Goal: Task Accomplishment & Management: Complete application form

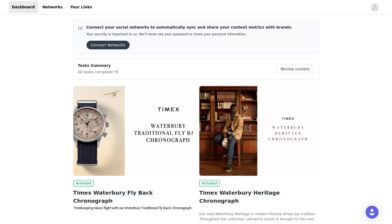
click at [174, 135] on img at bounding box center [133, 131] width 120 height 90
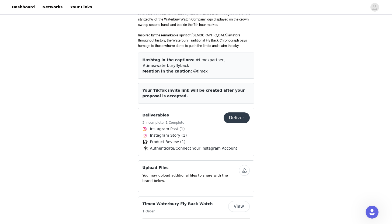
scroll to position [192, 0]
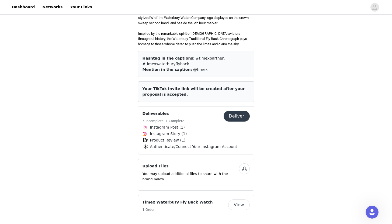
click at [173, 124] on span "Instagram Post (1)" at bounding box center [167, 127] width 35 height 6
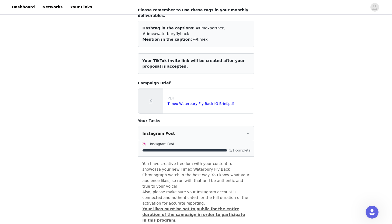
scroll to position [54, 0]
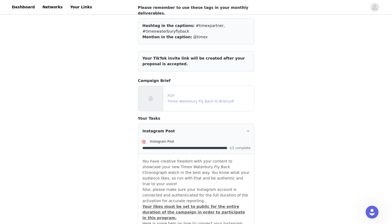
click at [205, 102] on link "Timex Waterbury Fly Back IG Brief.pdf" at bounding box center [201, 101] width 67 height 4
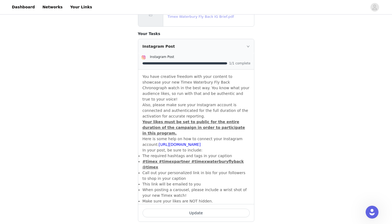
scroll to position [138, 0]
click at [195, 209] on button "Update" at bounding box center [196, 213] width 107 height 9
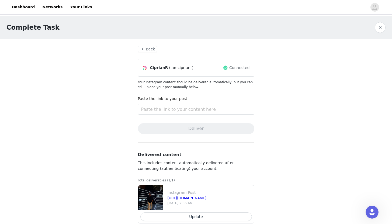
scroll to position [10, 0]
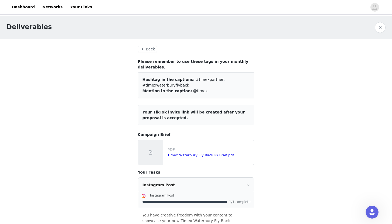
click at [147, 51] on button "Back" at bounding box center [147, 49] width 19 height 6
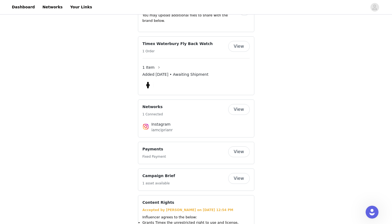
scroll to position [352, 0]
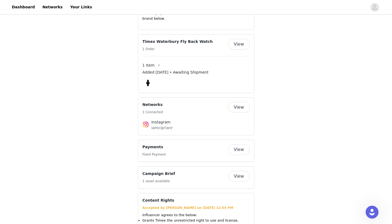
click at [239, 173] on button "View" at bounding box center [239, 176] width 22 height 11
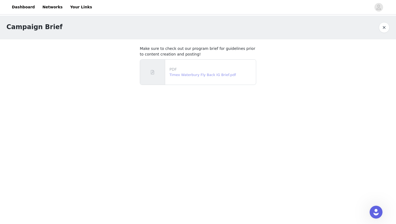
click at [211, 76] on link "Timex Waterbury Fly Back IG Brief.pdf" at bounding box center [202, 75] width 67 height 4
click at [181, 73] on link "Timex Waterbury Fly Back IG Brief.pdf" at bounding box center [202, 75] width 67 height 4
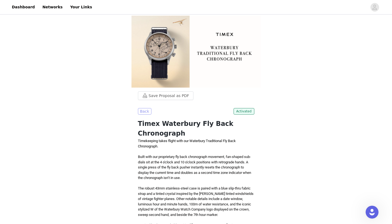
click at [148, 110] on button "Back" at bounding box center [144, 111] width 13 height 6
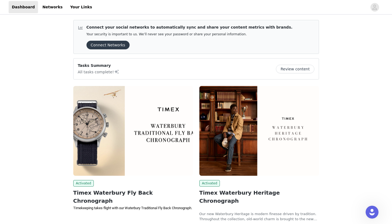
click at [294, 68] on button "Review content" at bounding box center [295, 69] width 38 height 9
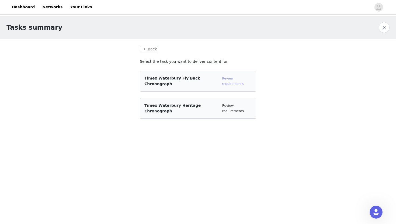
click at [229, 80] on link "Review requirements" at bounding box center [233, 81] width 22 height 9
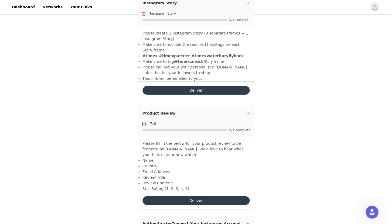
scroll to position [373, 0]
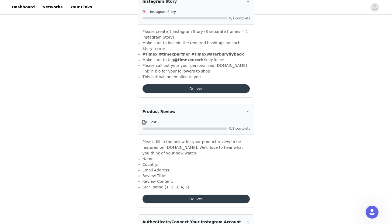
click at [208, 84] on button "Deliver" at bounding box center [196, 88] width 107 height 9
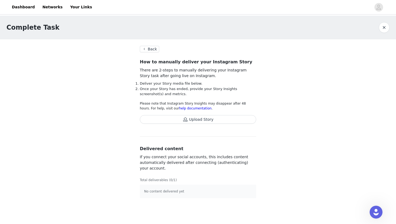
click at [151, 47] on button "Back" at bounding box center [149, 49] width 19 height 6
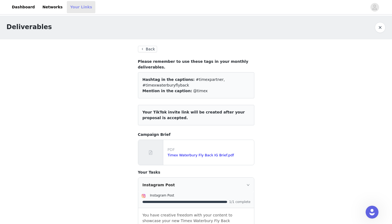
click at [75, 8] on link "Your Links" at bounding box center [81, 7] width 29 height 12
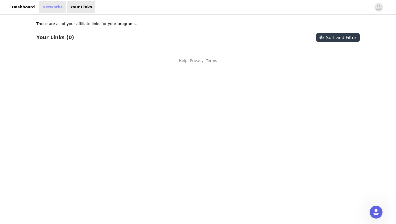
click at [53, 6] on link "Networks" at bounding box center [52, 7] width 27 height 12
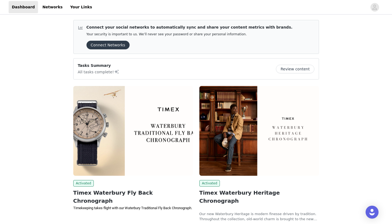
scroll to position [38, 0]
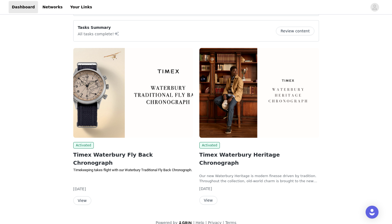
click at [84, 196] on button "View" at bounding box center [82, 200] width 18 height 9
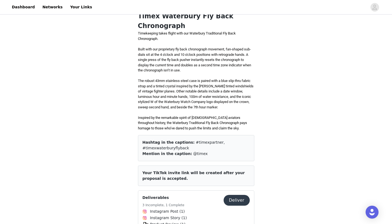
scroll to position [108, 0]
drag, startPoint x: 188, startPoint y: 137, endPoint x: 190, endPoint y: 142, distance: 5.1
click at [190, 142] on div "Hashtag in the captions: #timexpartner, #timexwaterburyflyback" at bounding box center [196, 144] width 107 height 11
copy span "#timexpartner, #timexwaterburyflyback"
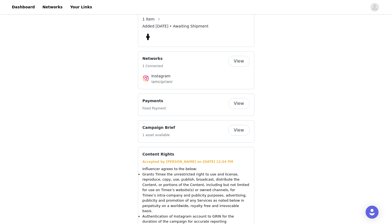
scroll to position [401, 0]
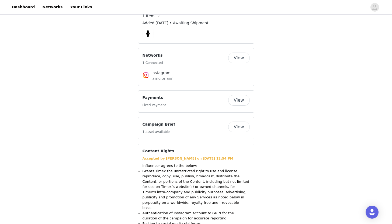
click at [237, 123] on button "View" at bounding box center [239, 127] width 22 height 11
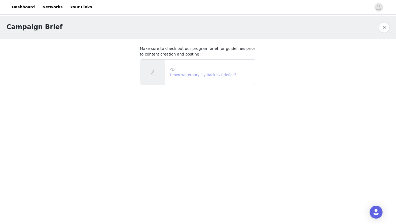
click at [216, 77] on link "Timex Waterbury Fly Back IG Brief.pdf" at bounding box center [202, 75] width 67 height 4
click at [27, 9] on link "Dashboard" at bounding box center [23, 7] width 29 height 12
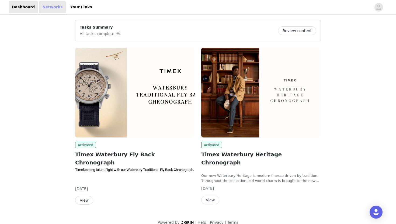
click at [46, 8] on link "Networks" at bounding box center [52, 7] width 27 height 12
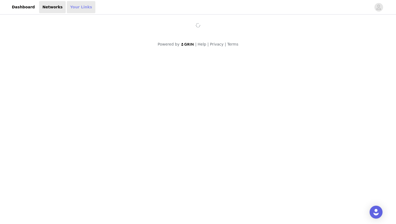
click at [67, 10] on link "Your Links" at bounding box center [81, 7] width 29 height 12
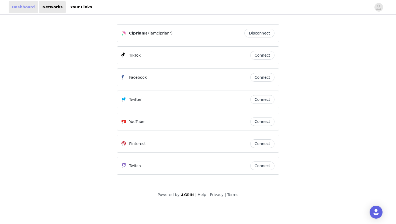
click at [19, 9] on link "Dashboard" at bounding box center [23, 7] width 29 height 12
click at [19, 8] on link "Dashboard" at bounding box center [23, 7] width 29 height 12
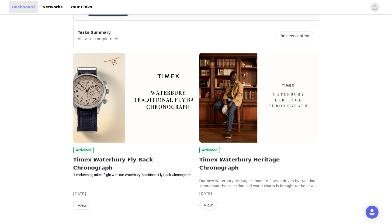
scroll to position [38, 0]
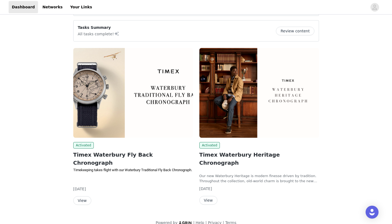
click at [85, 196] on button "View" at bounding box center [82, 200] width 18 height 9
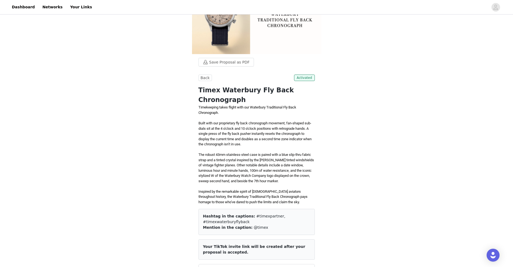
scroll to position [34, 0]
